Goal: Share content: Share content

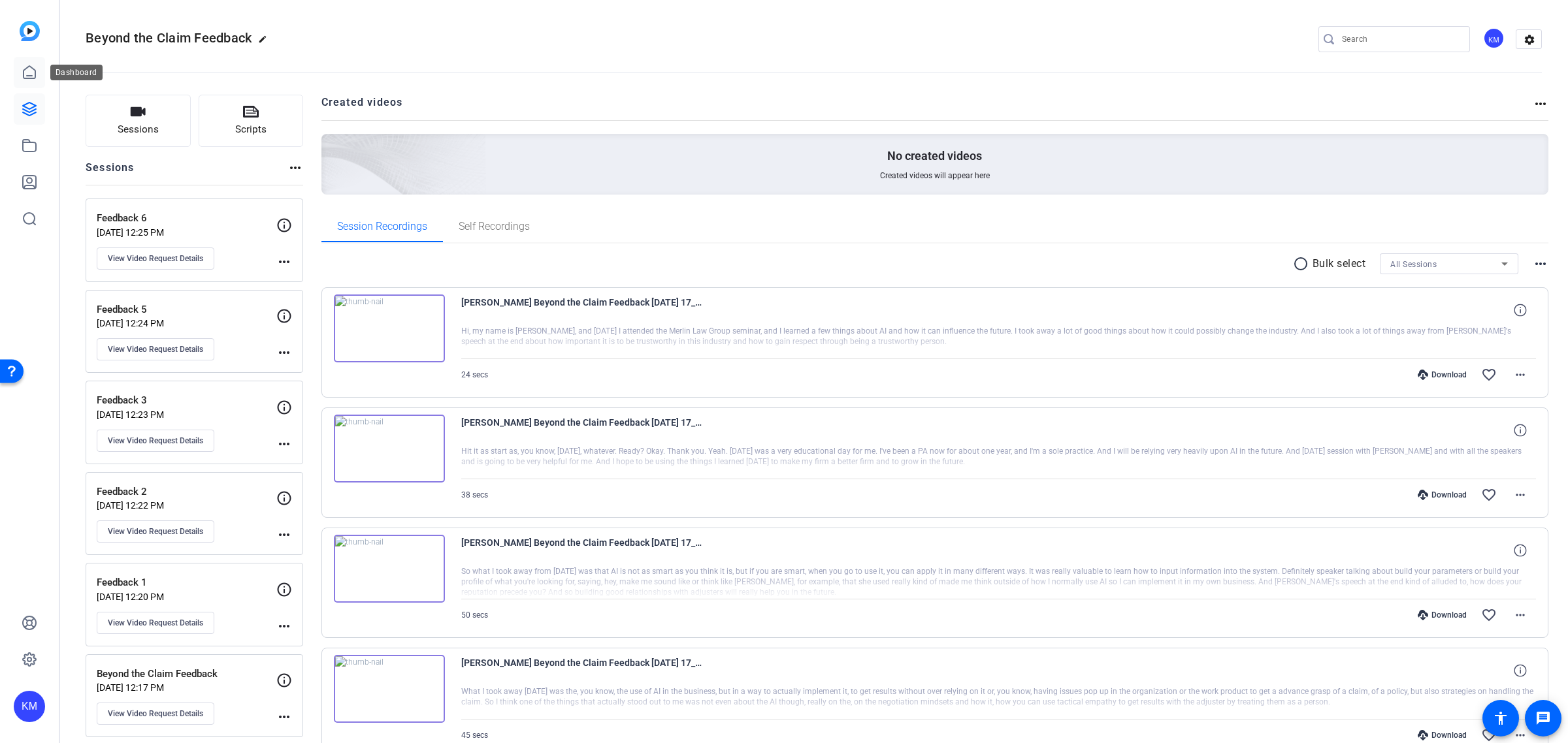
click at [31, 66] on icon at bounding box center [29, 73] width 16 height 15
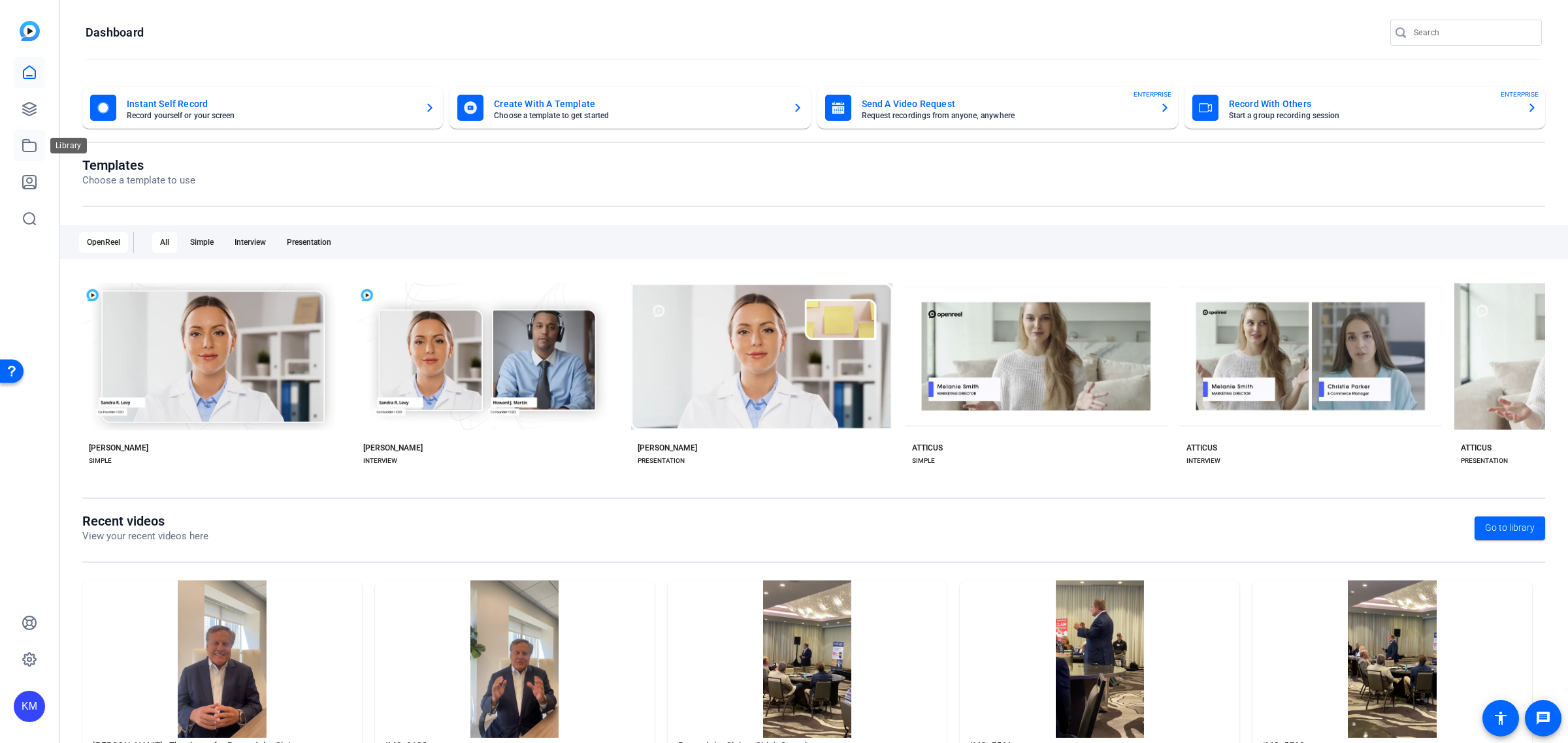
click at [28, 147] on icon at bounding box center [29, 145] width 16 height 15
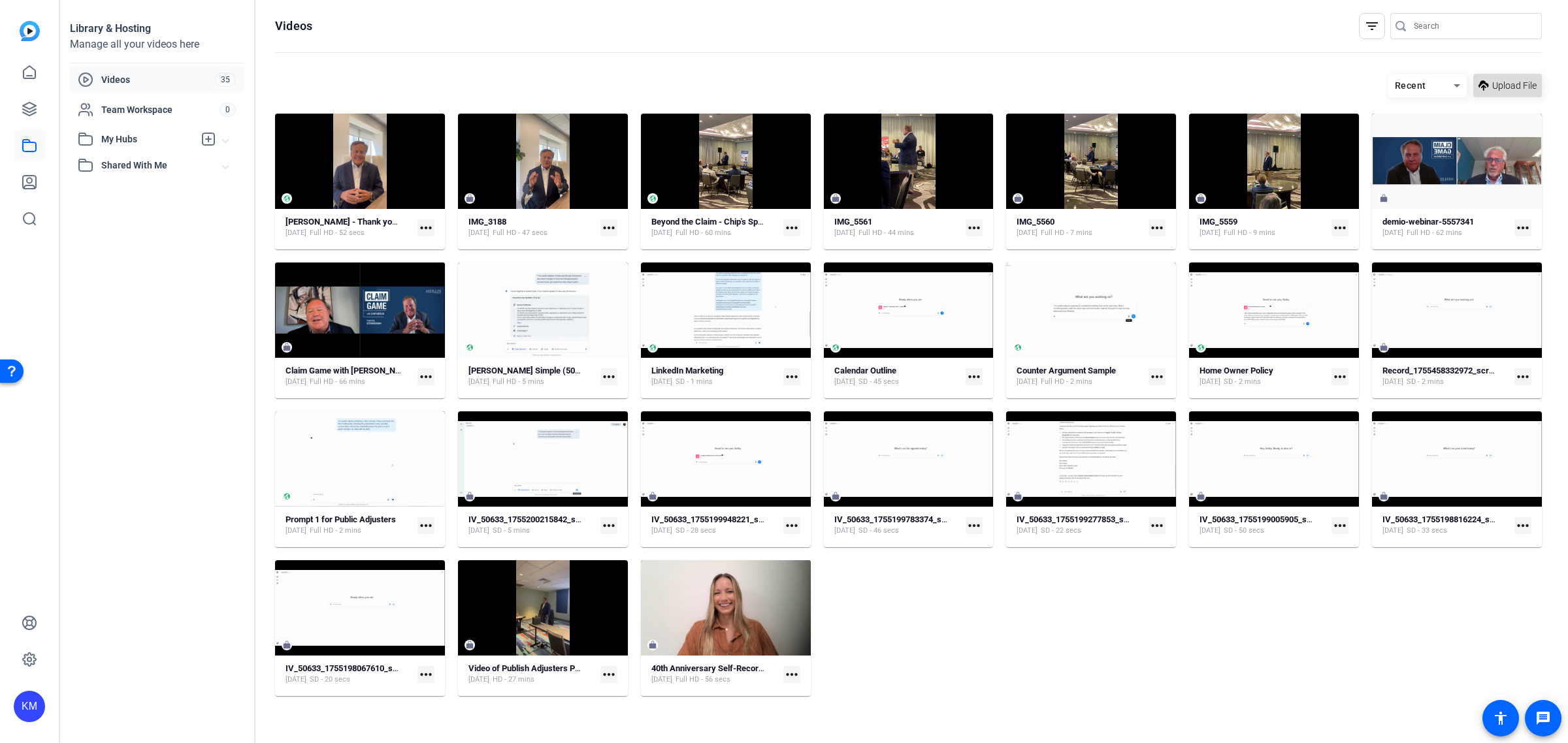
click at [1517, 81] on span "Upload File" at bounding box center [1515, 86] width 45 height 14
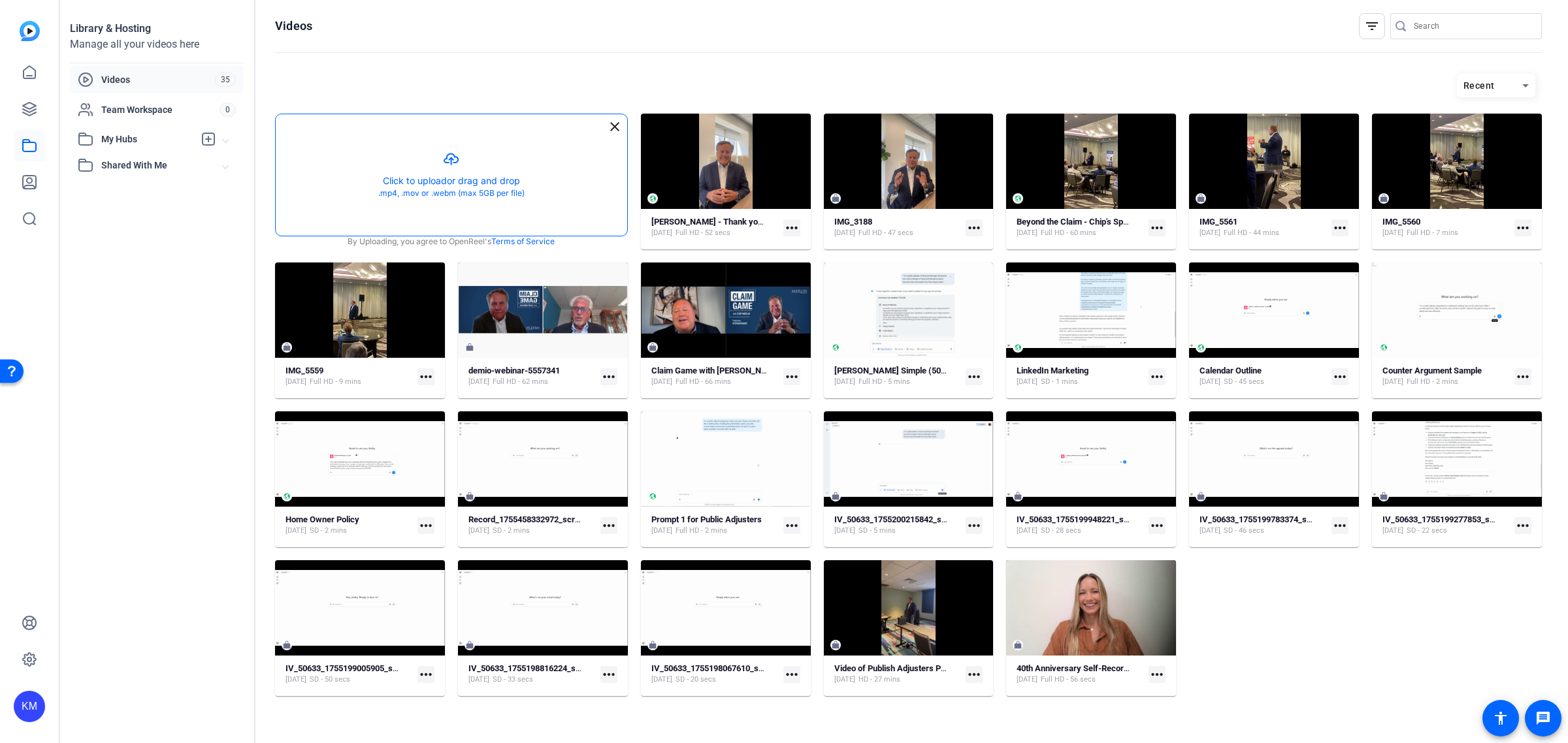
click at [458, 174] on button "button" at bounding box center [452, 174] width 352 height 121
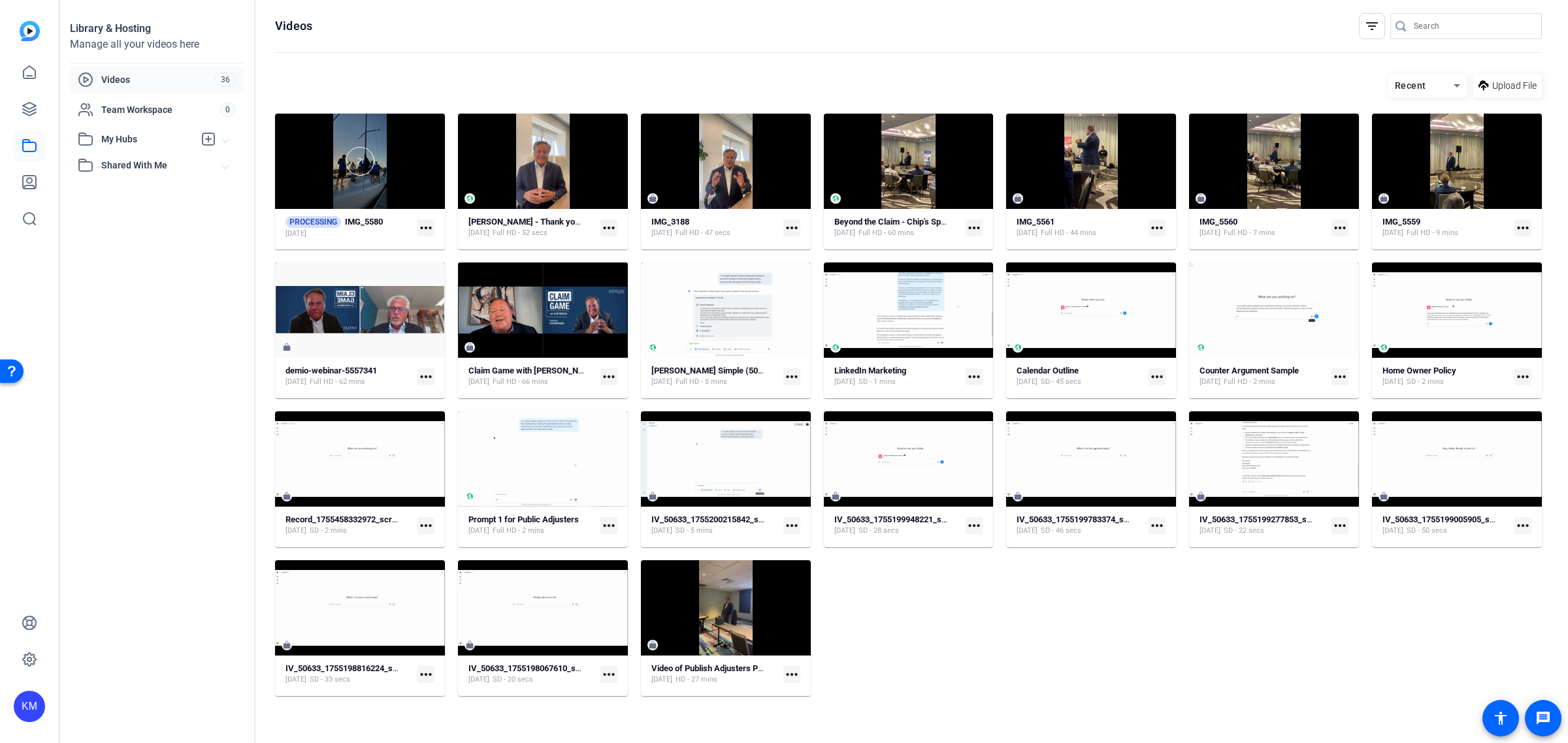
click at [396, 187] on div at bounding box center [360, 161] width 170 height 95
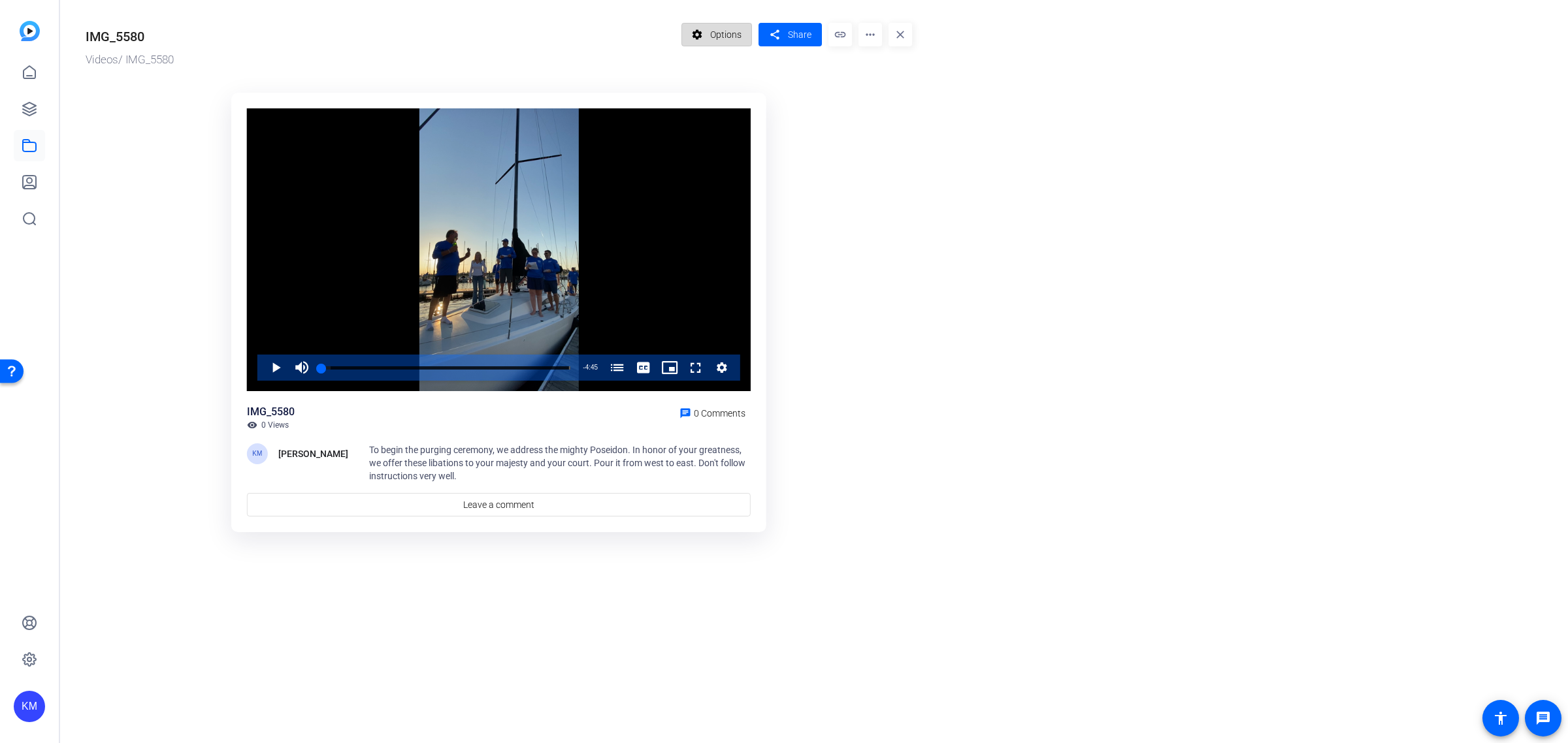
click at [730, 37] on span "Options" at bounding box center [726, 35] width 31 height 25
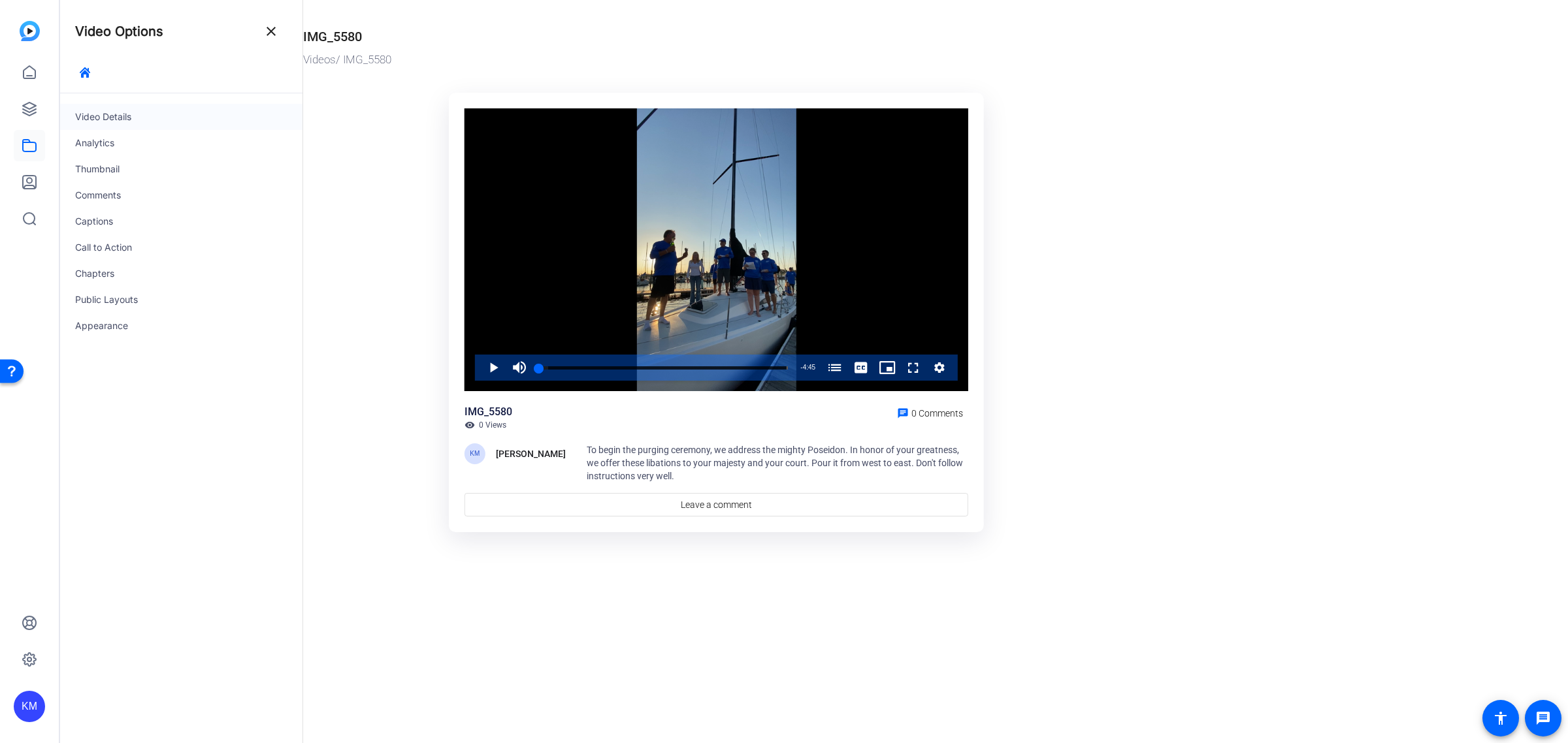
click at [124, 109] on div "Video Details" at bounding box center [180, 116] width 243 height 26
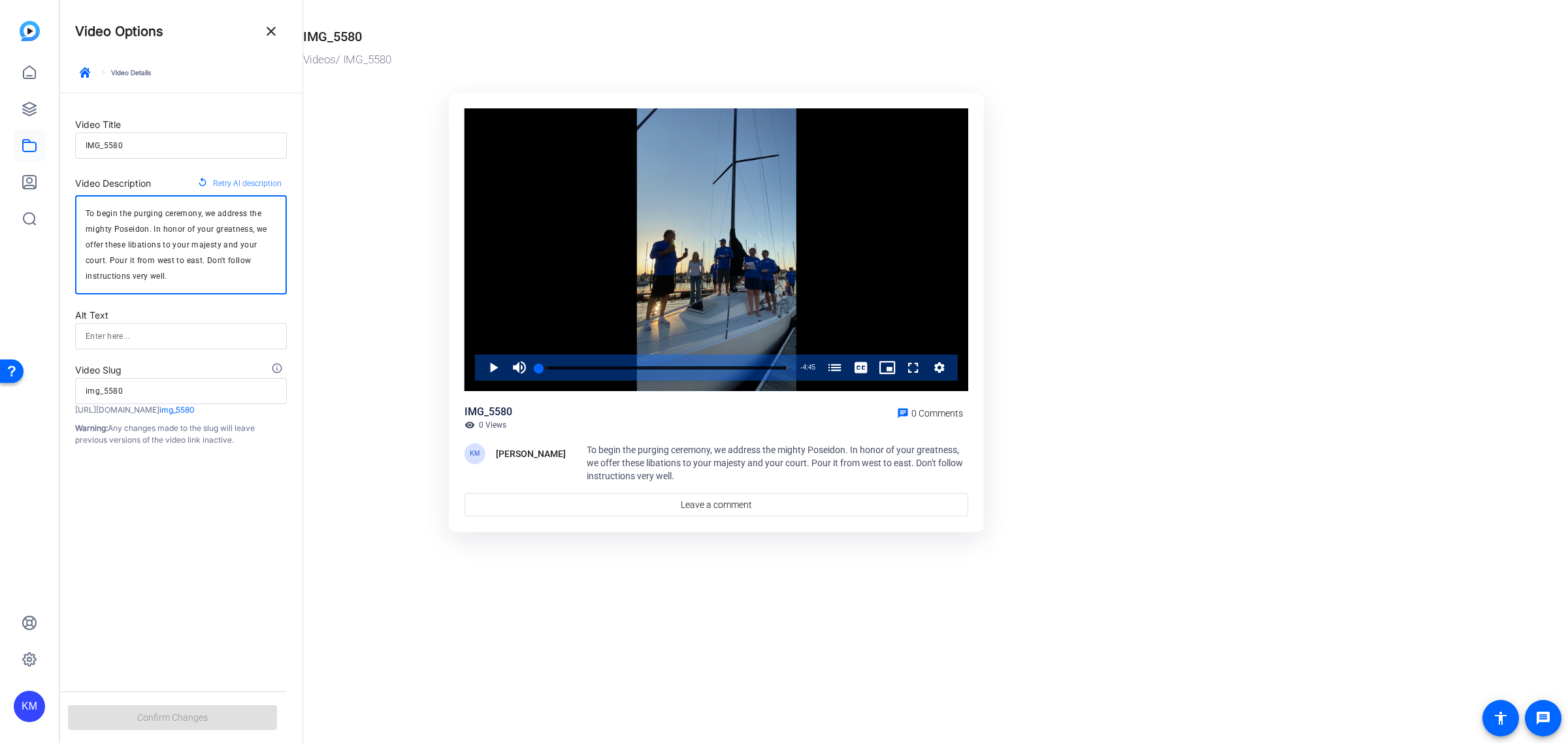
drag, startPoint x: 172, startPoint y: 272, endPoint x: 71, endPoint y: 203, distance: 122.3
click at [71, 203] on form "Video Title IMG_5580 Video Description replay Retry AI description To begin the…" at bounding box center [180, 269] width 243 height 353
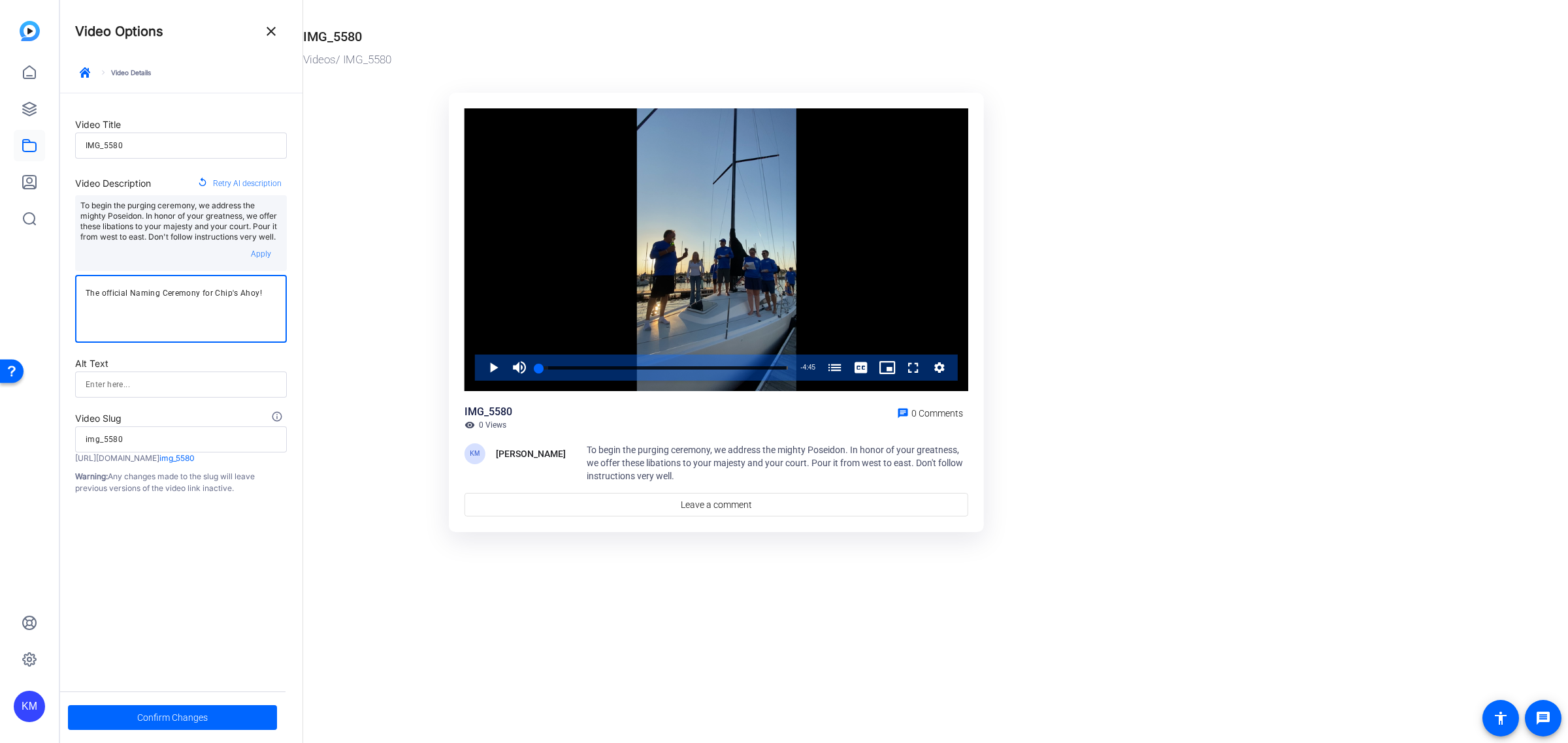
type textarea "The official Naming Ceremony for Chip's Ahoy!"
click at [113, 382] on input at bounding box center [180, 385] width 191 height 15
type input "Naming Ceremony"
click at [136, 439] on input "img_5580" at bounding box center [180, 440] width 191 height 15
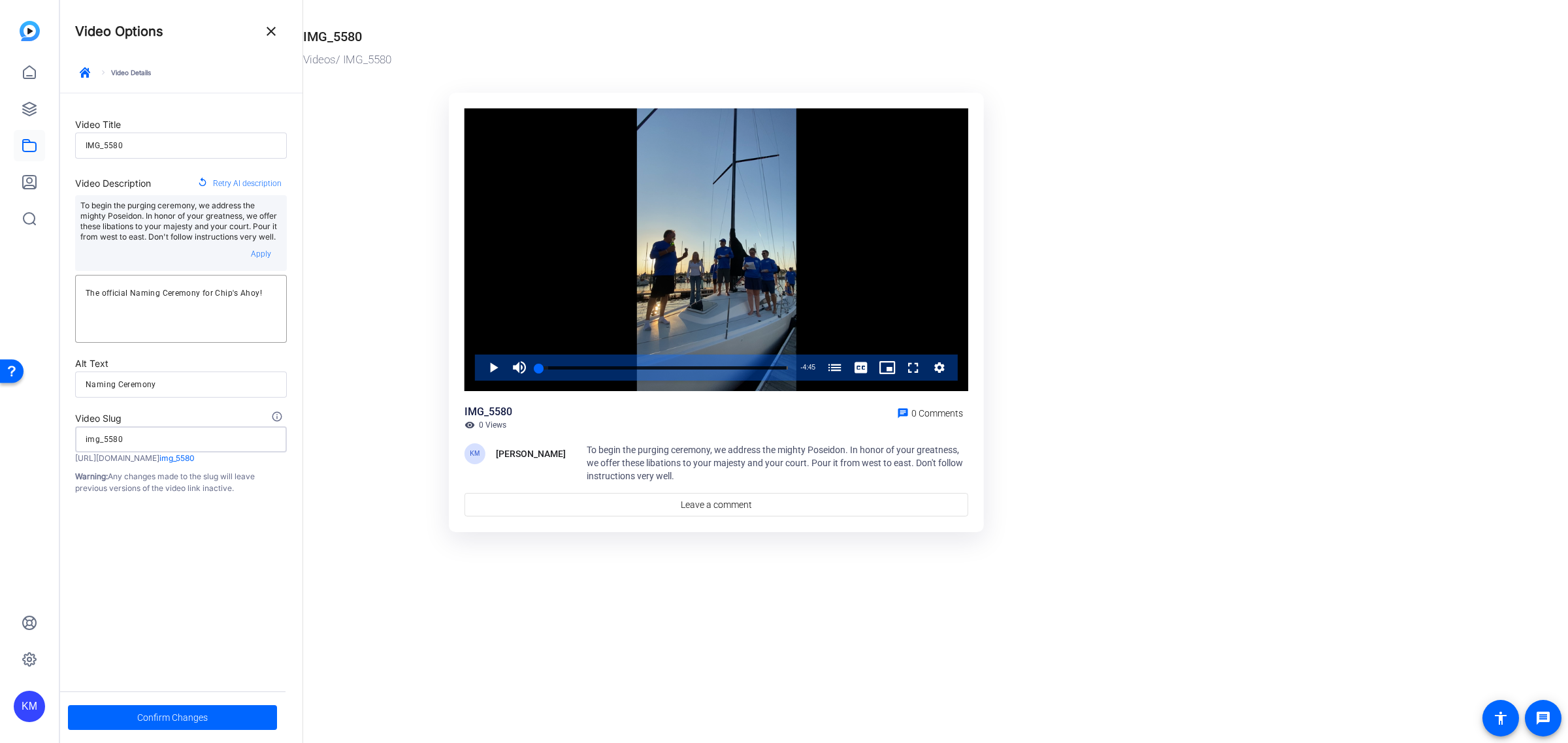
click at [136, 439] on input "img_5580" at bounding box center [180, 440] width 191 height 15
type input "chips-ahoy-naming"
click at [220, 717] on span at bounding box center [172, 718] width 209 height 31
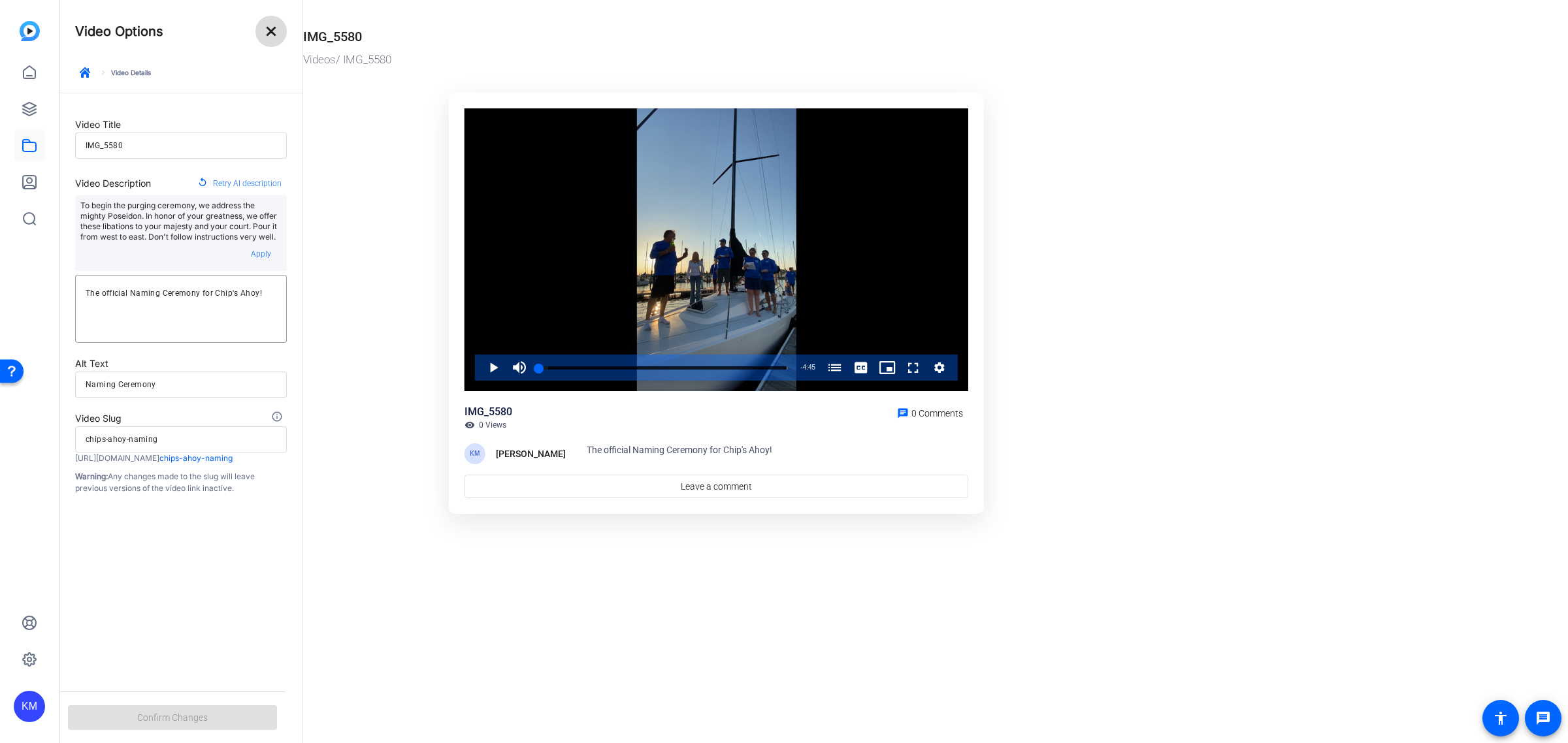
click at [268, 27] on mat-icon "close" at bounding box center [271, 31] width 16 height 15
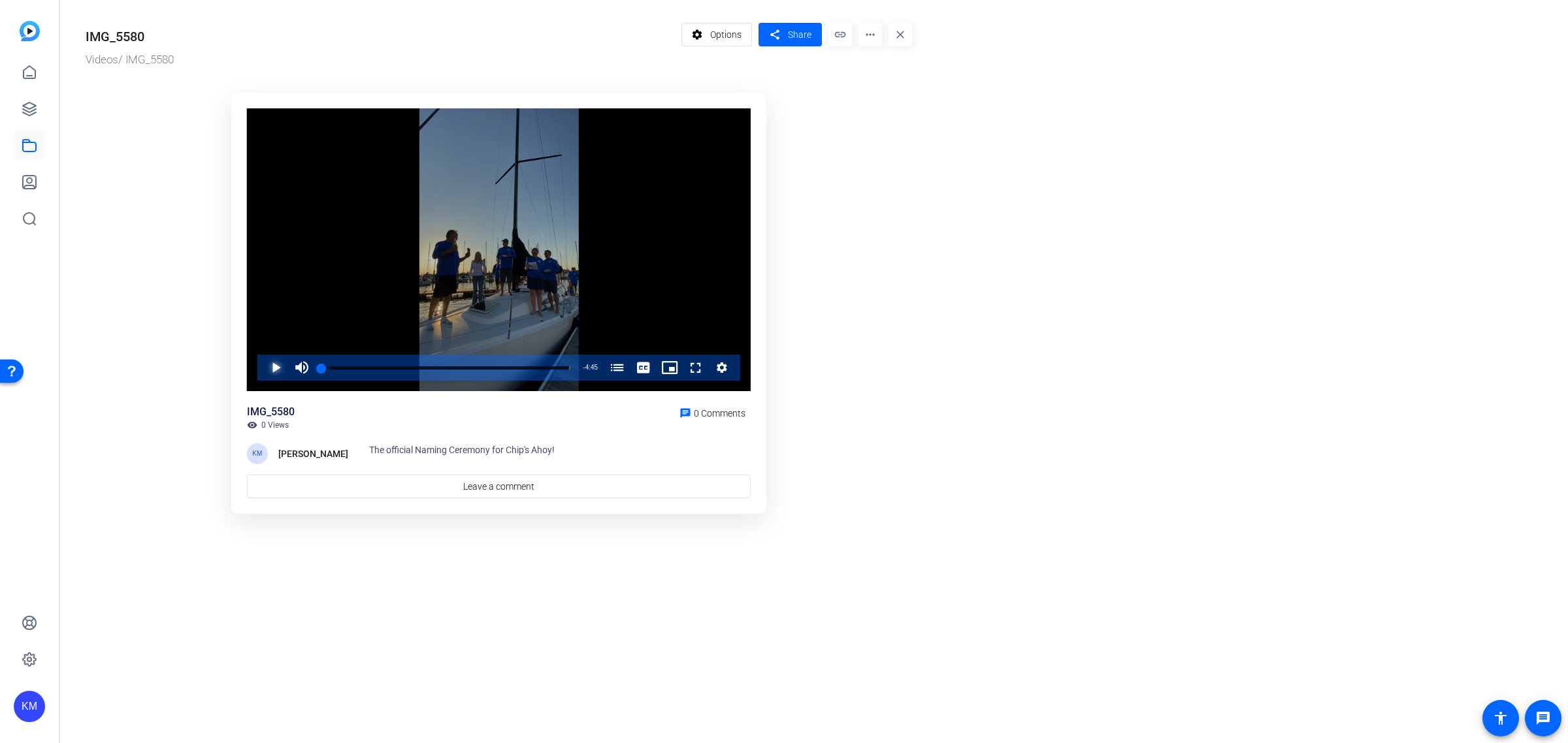
click at [263, 364] on span "Video Player" at bounding box center [263, 367] width 0 height 26
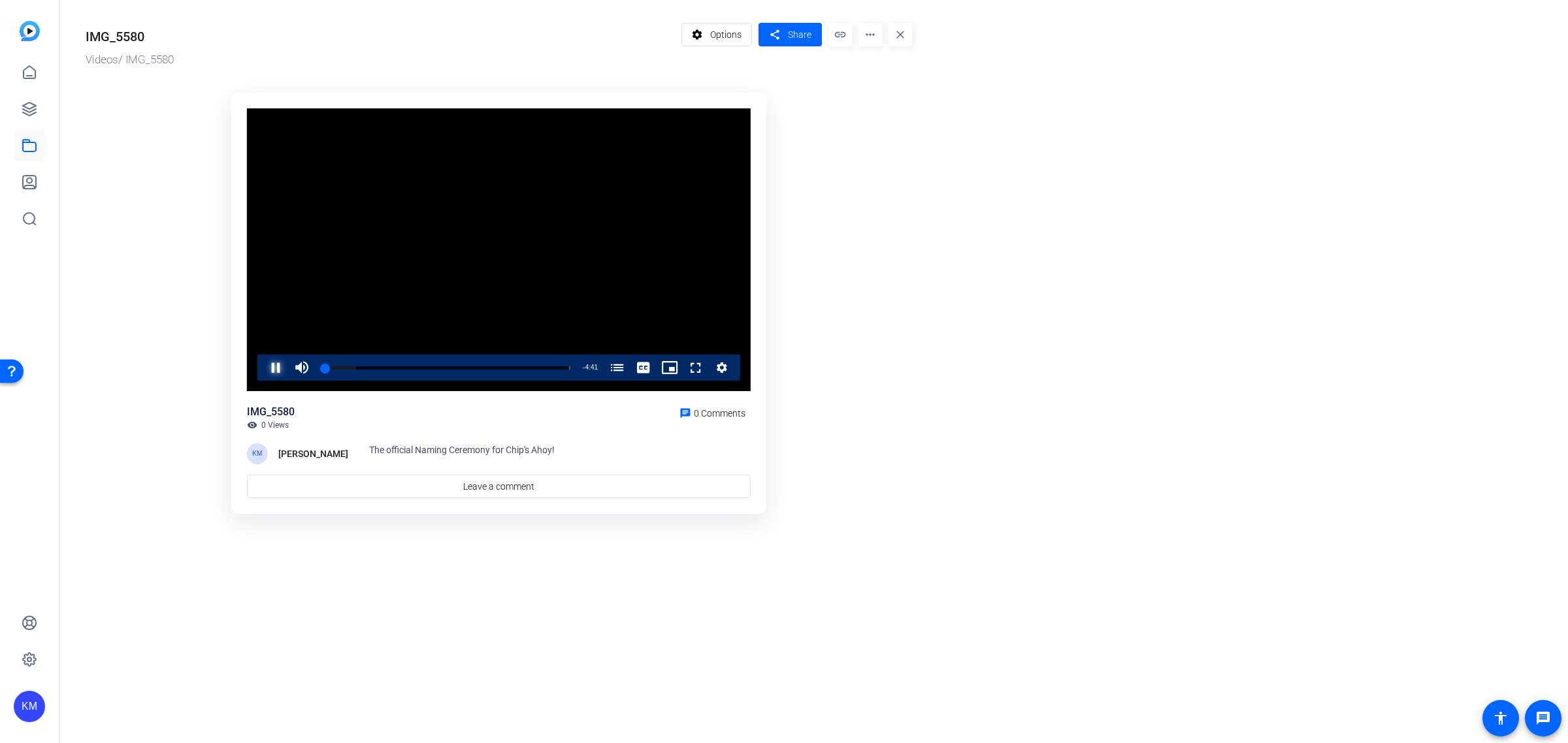
click at [263, 362] on span "Video Player" at bounding box center [263, 367] width 0 height 26
click at [789, 34] on span "Share" at bounding box center [800, 35] width 23 height 14
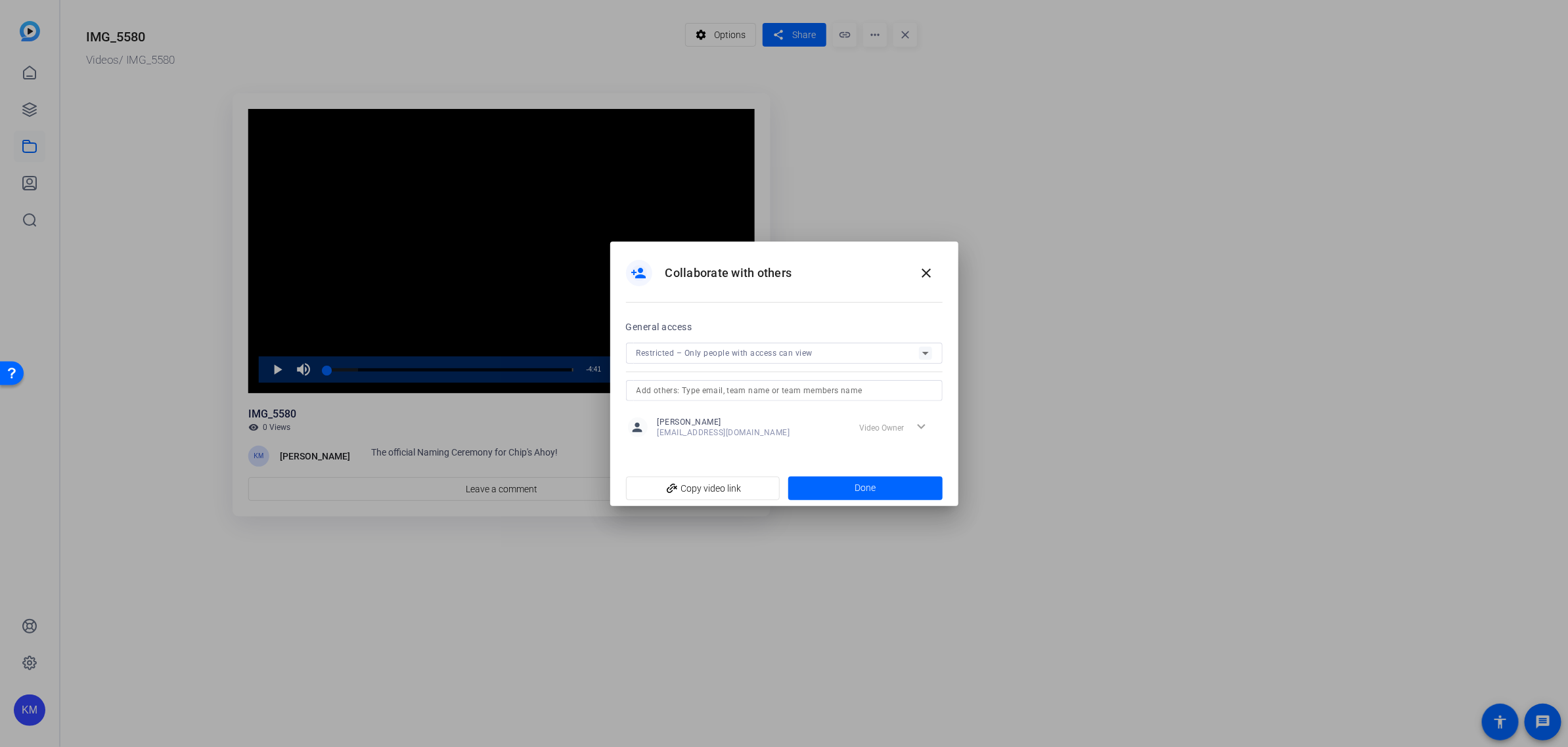
click at [921, 349] on icon at bounding box center [925, 354] width 16 height 16
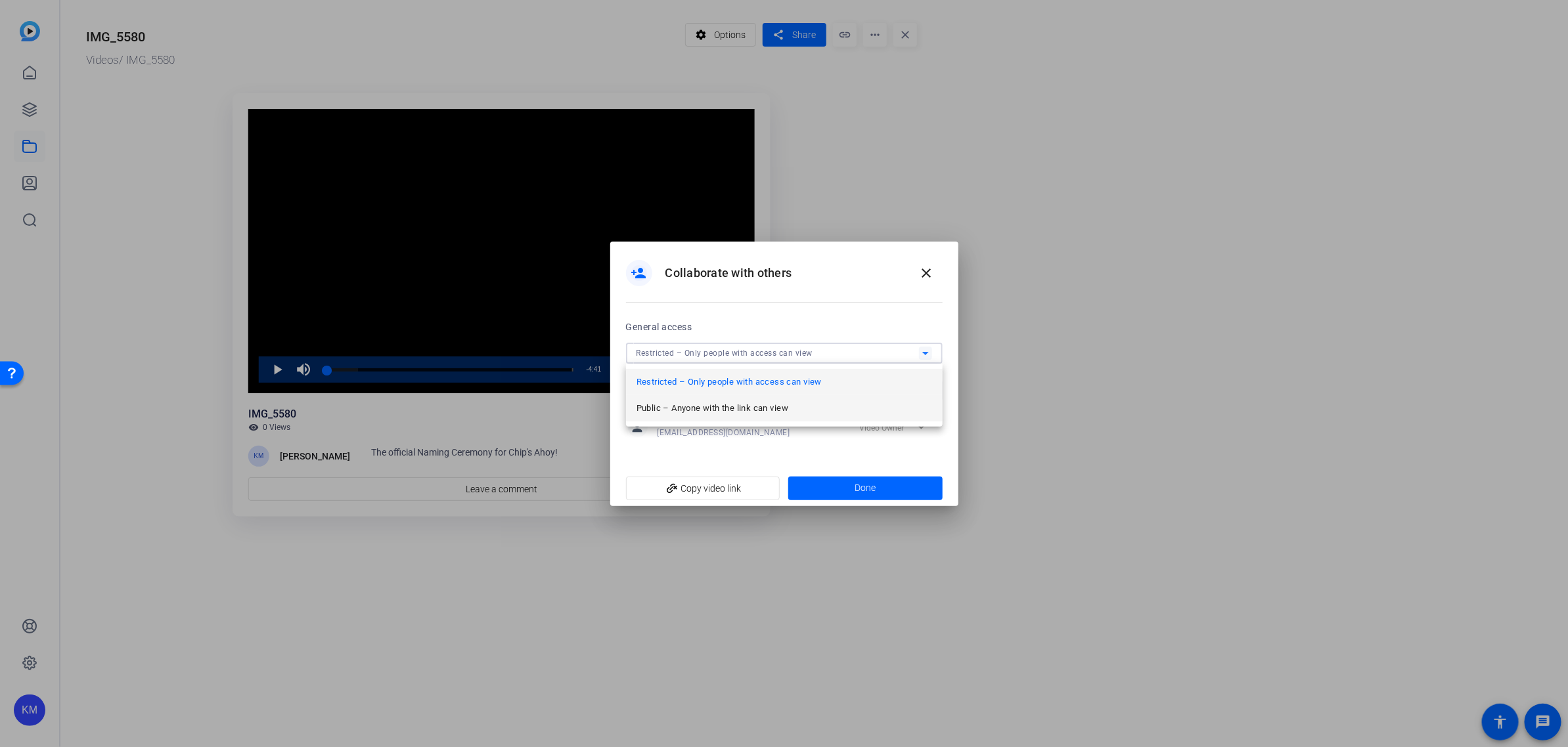
click at [833, 405] on mat-option "Public – Anyone with the link can view" at bounding box center [784, 408] width 317 height 26
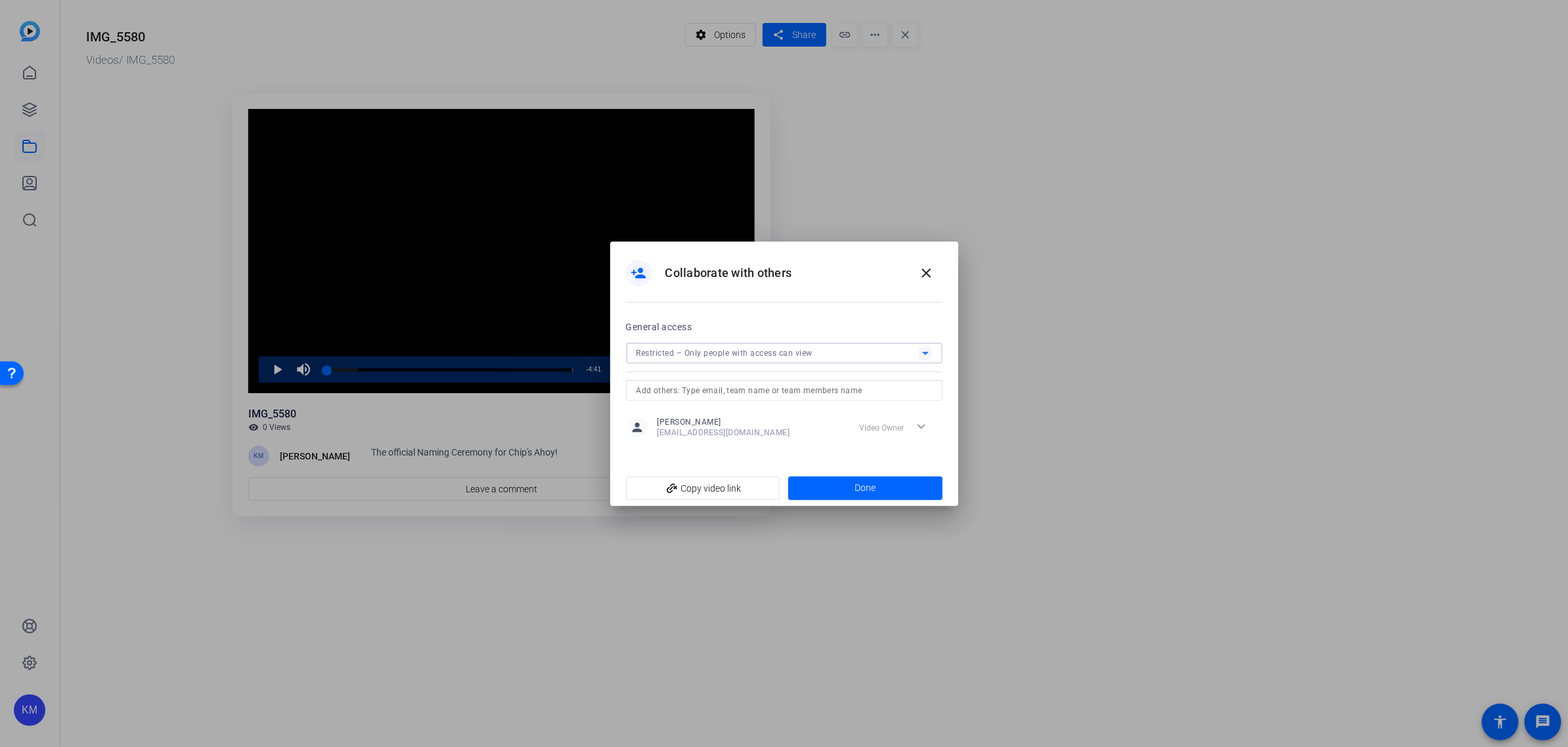
click at [833, 405] on div at bounding box center [784, 408] width 317 height 15
click at [711, 481] on span "add_link Copy video link" at bounding box center [702, 489] width 133 height 25
copy openreel-access-settings "person"
click at [867, 491] on span "Done" at bounding box center [865, 488] width 21 height 14
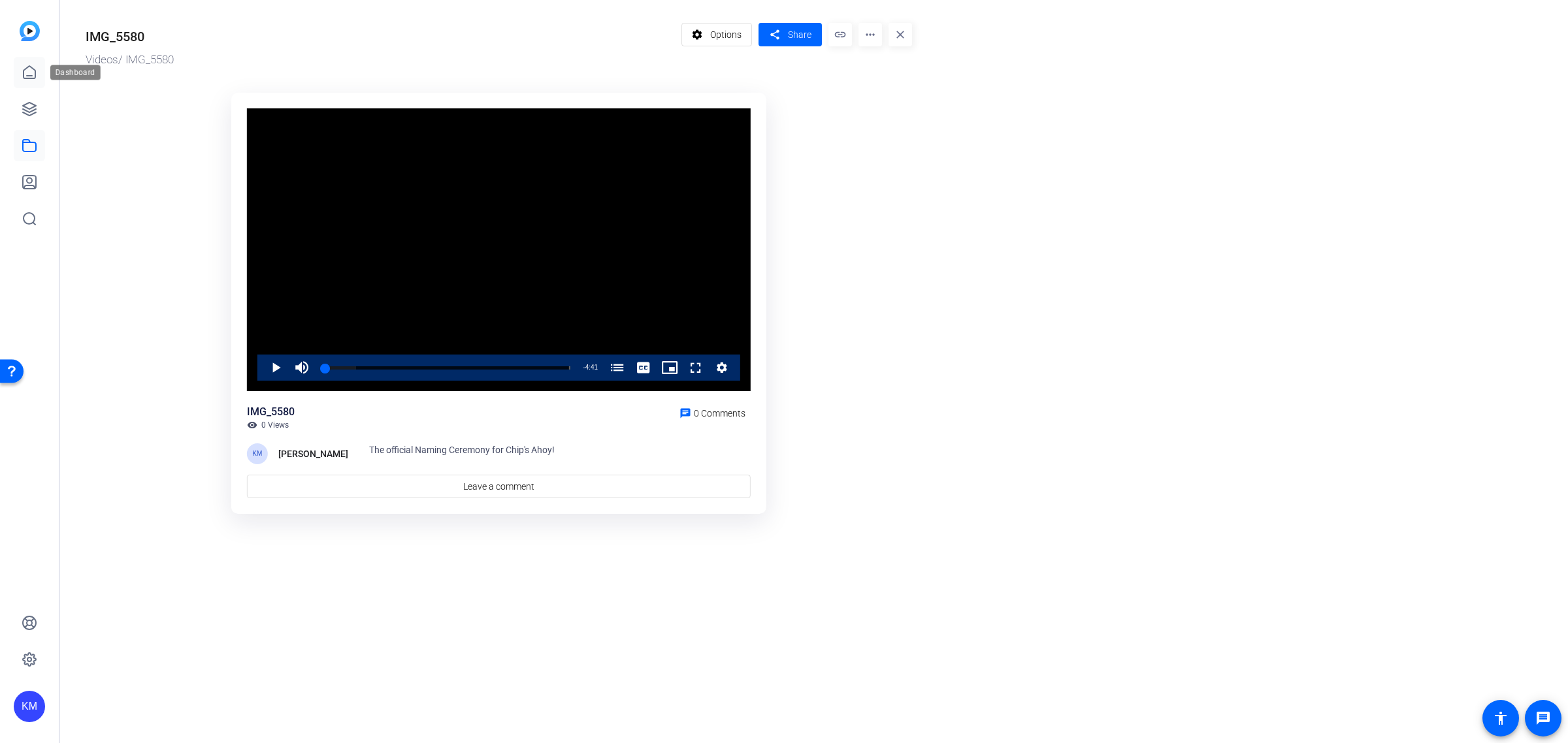
click at [30, 76] on icon at bounding box center [29, 72] width 12 height 13
